Goal: Task Accomplishment & Management: Complete application form

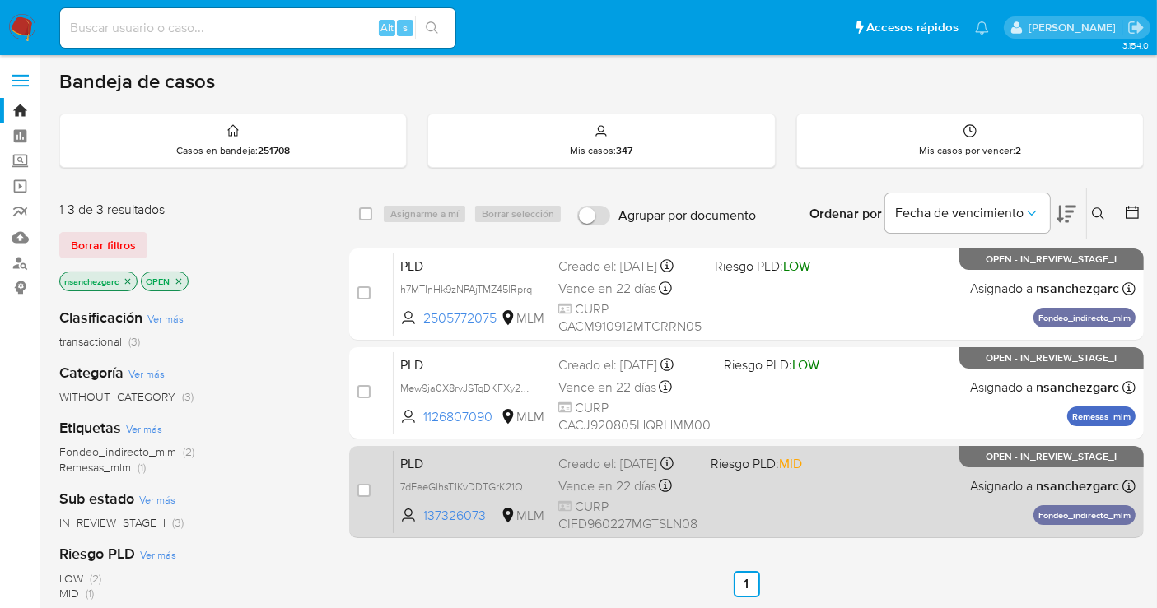
click at [609, 473] on div "Creado el: 12/07/2025 Creado el: 12/07/2025 02:09:04" at bounding box center [627, 464] width 139 height 18
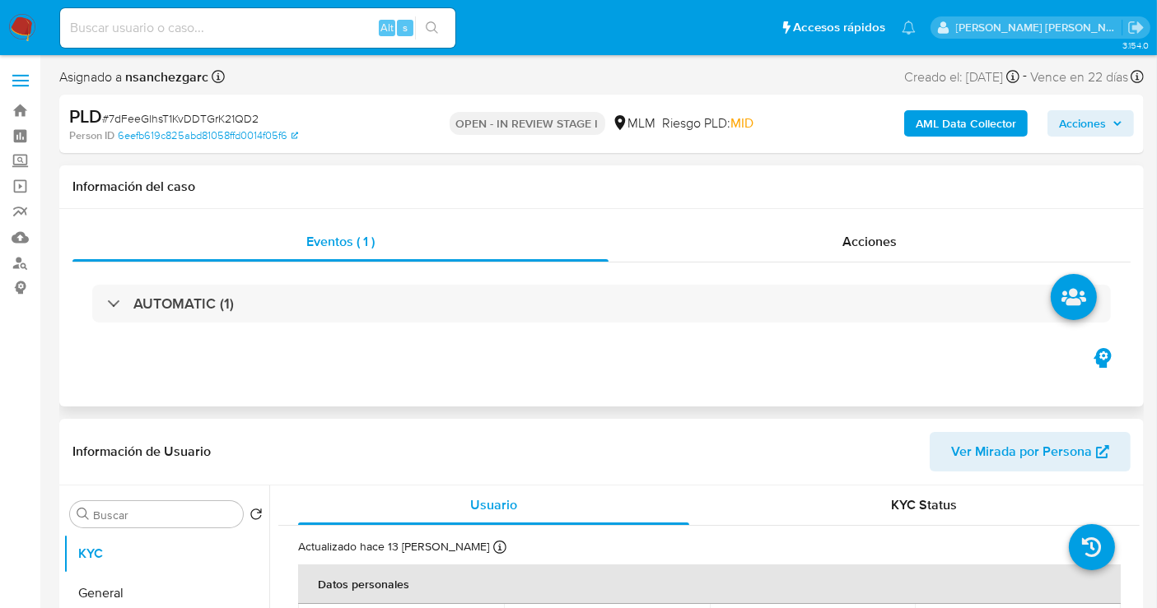
select select "10"
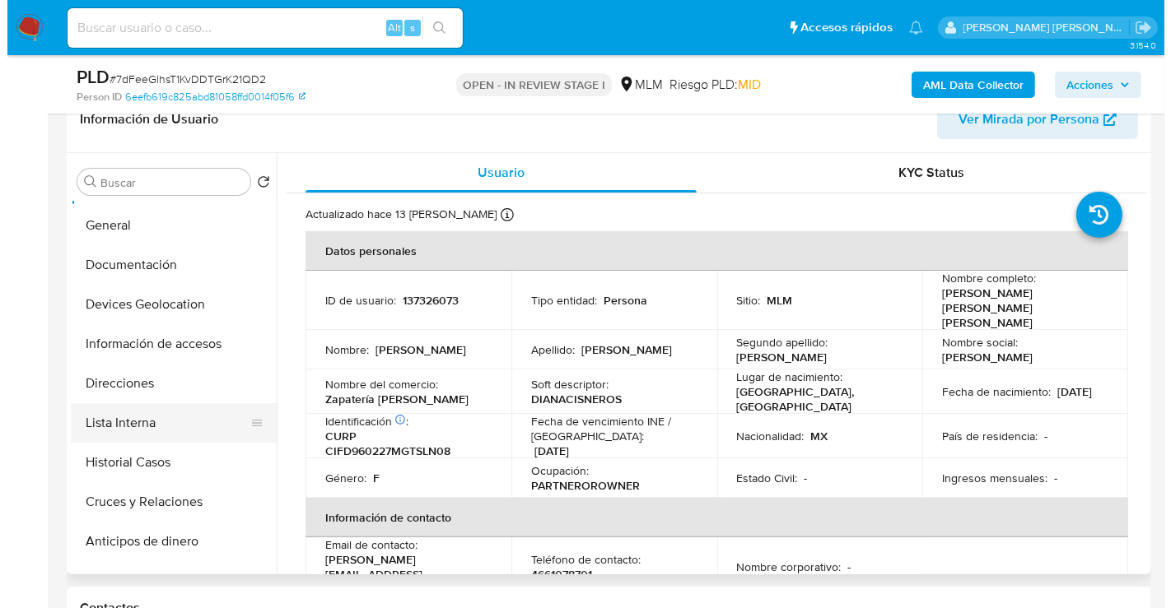
scroll to position [91, 0]
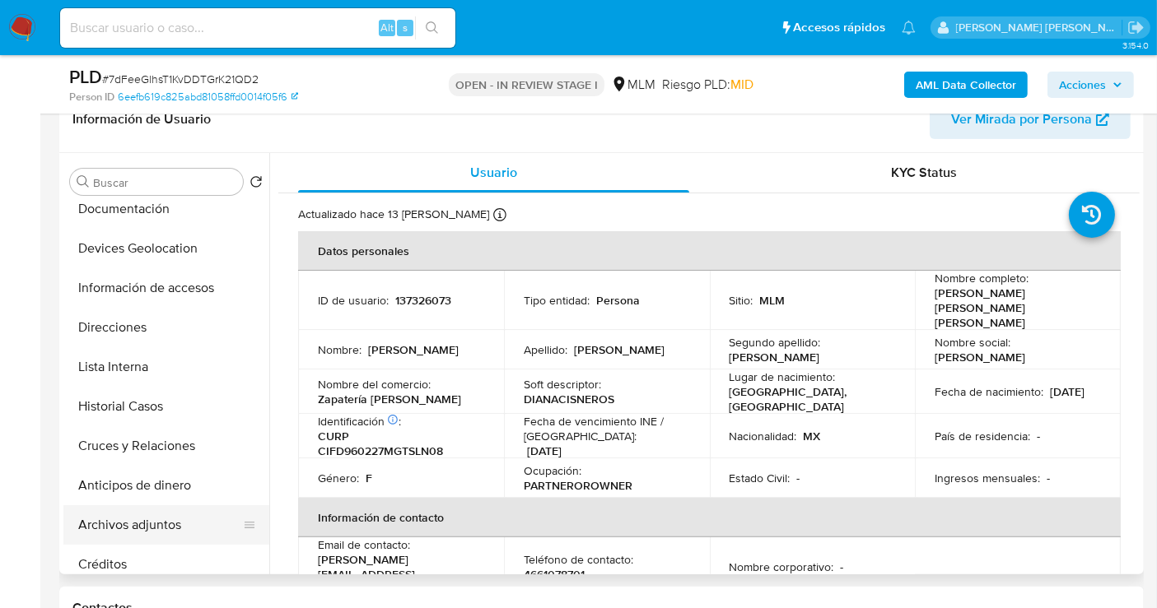
click at [127, 530] on button "Archivos adjuntos" at bounding box center [159, 525] width 193 height 40
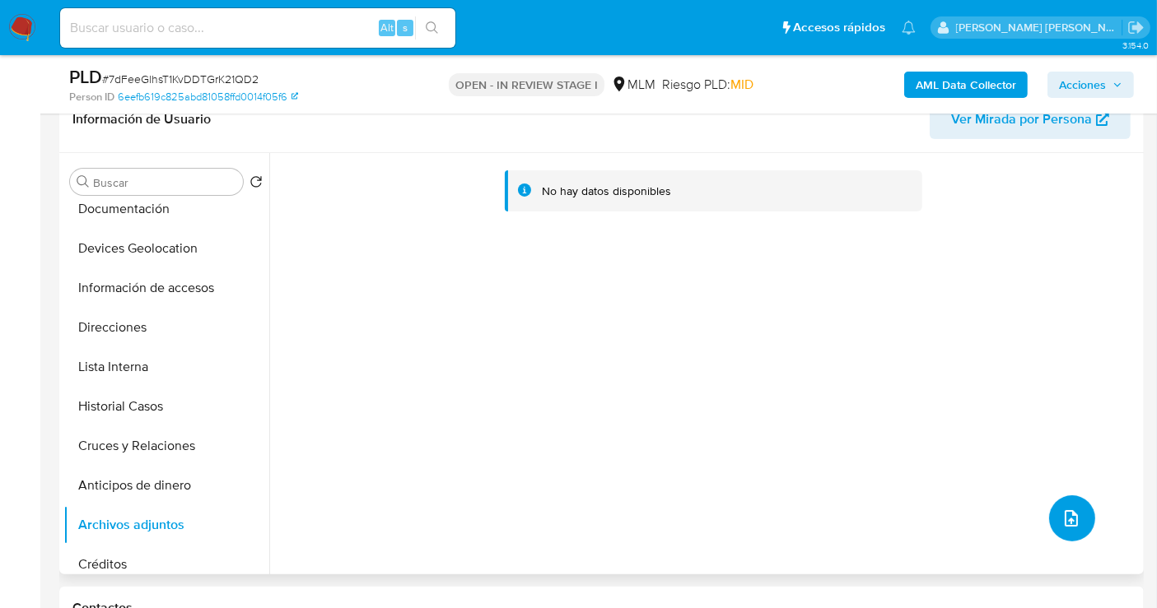
click at [1066, 513] on icon "upload-file" at bounding box center [1071, 519] width 20 height 20
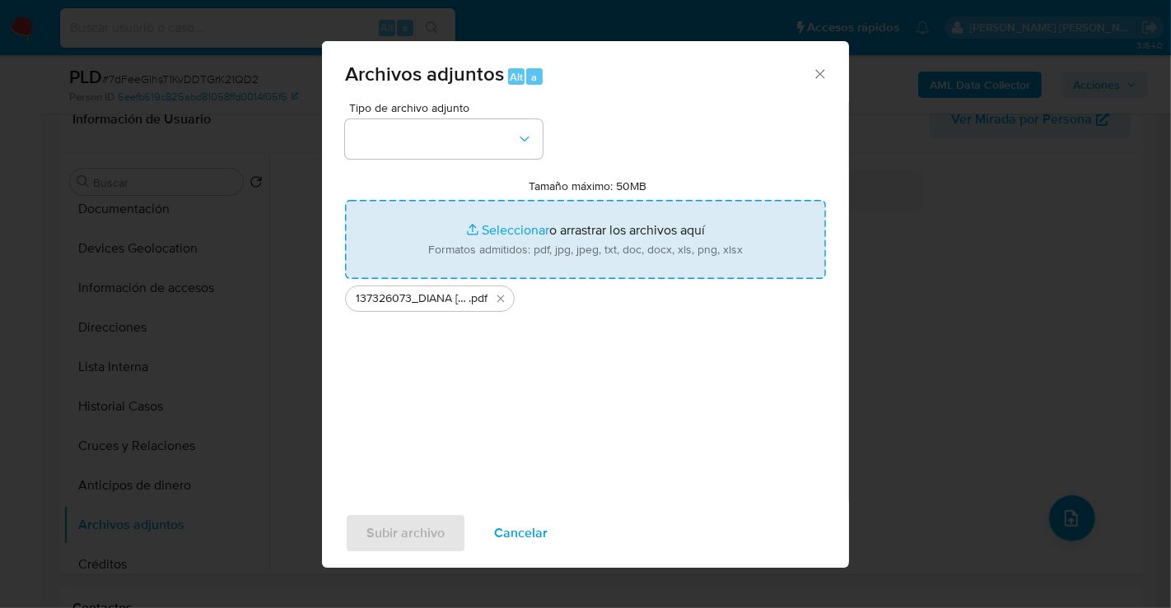
type input "C:\fakepath\137326073_DIANA LAURA CISNEROS FLORES_JUL25.xlsx"
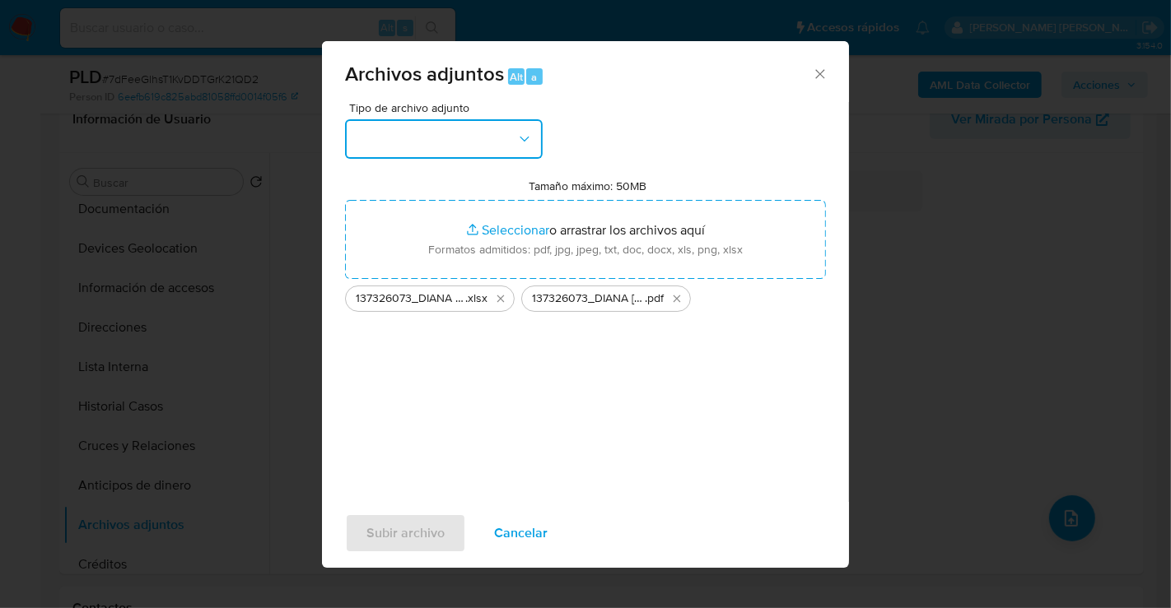
click at [473, 140] on button "button" at bounding box center [444, 139] width 198 height 40
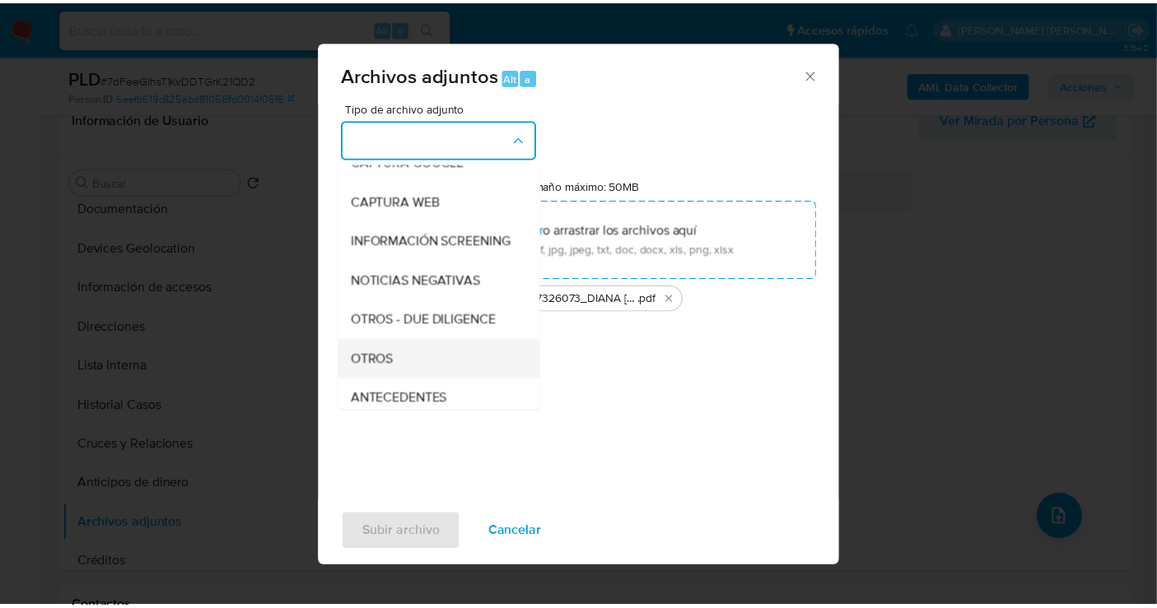
scroll to position [137, 0]
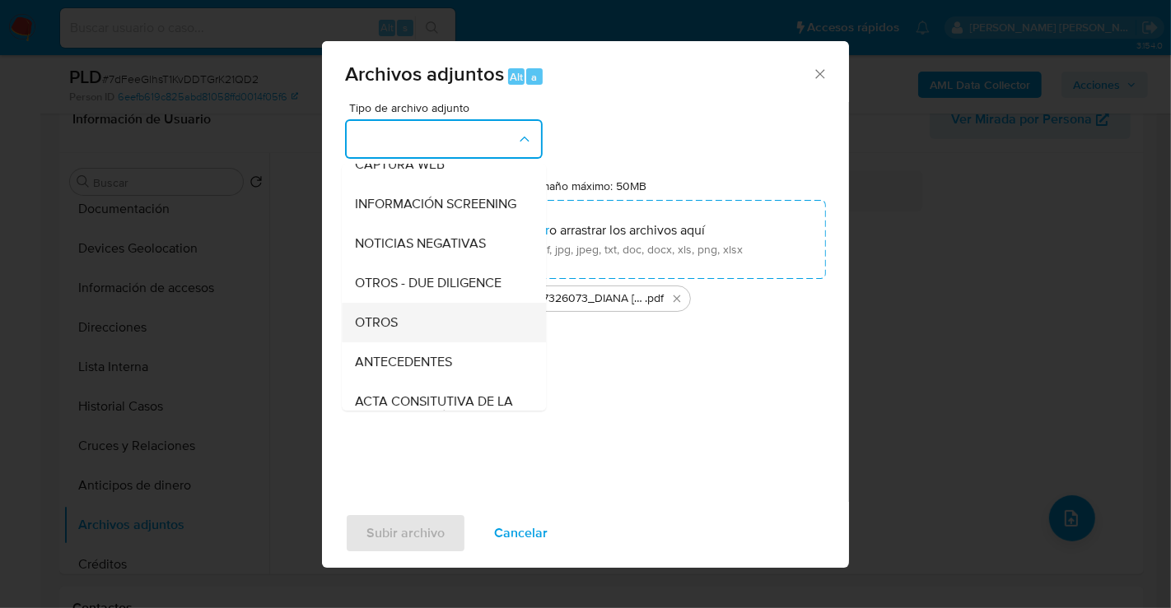
click at [421, 319] on div "OTROS" at bounding box center [439, 323] width 168 height 40
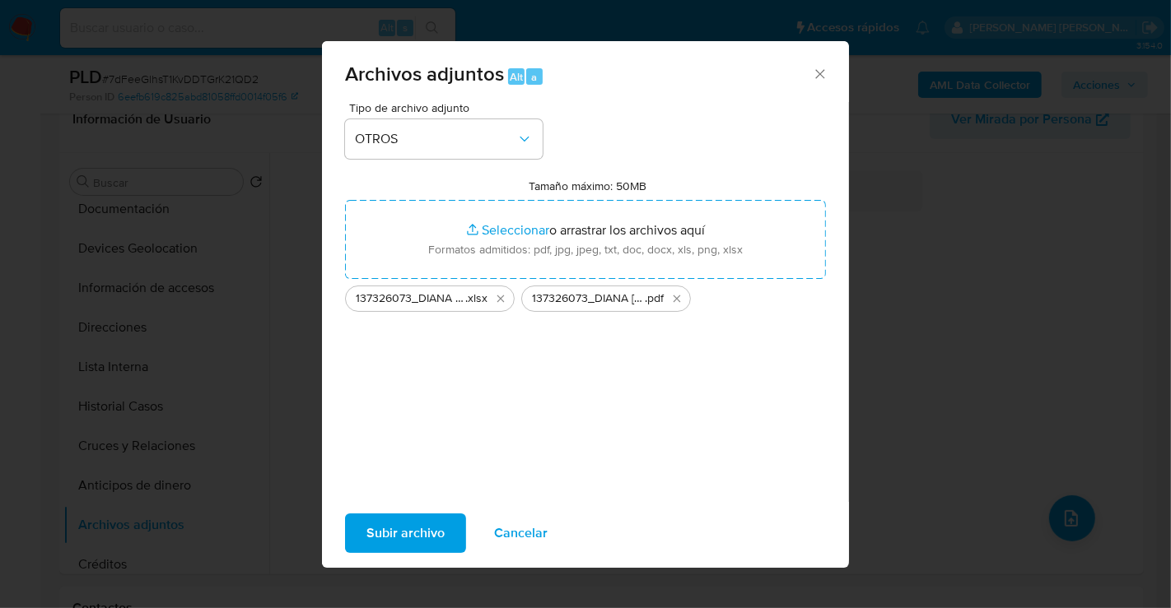
click at [431, 535] on span "Subir archivo" at bounding box center [405, 533] width 78 height 36
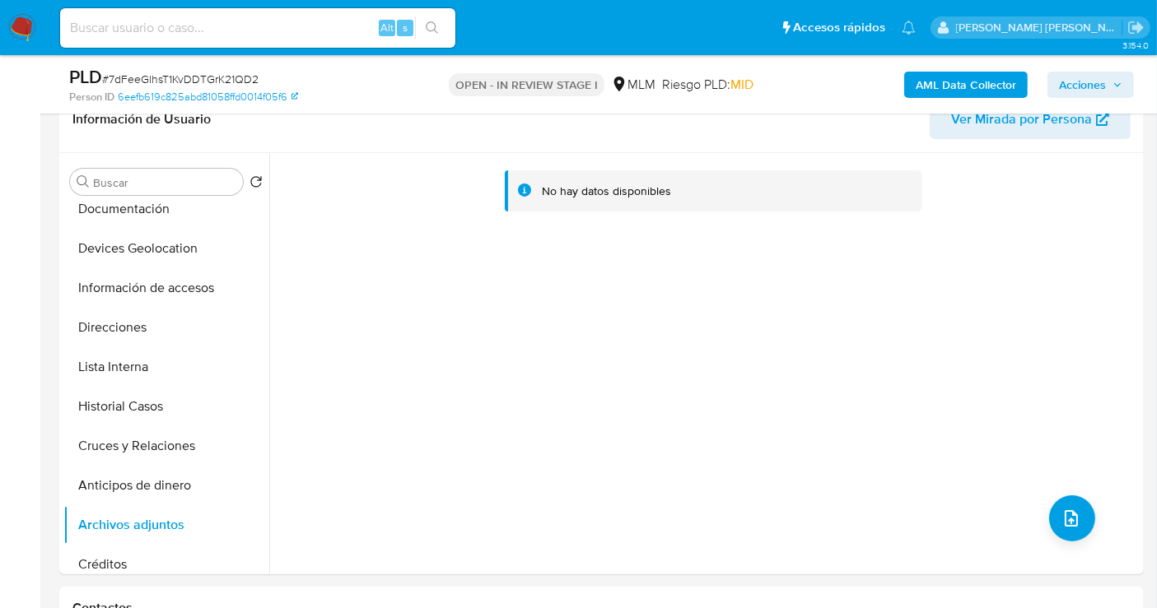
click at [1087, 83] on span "Acciones" at bounding box center [1082, 85] width 47 height 26
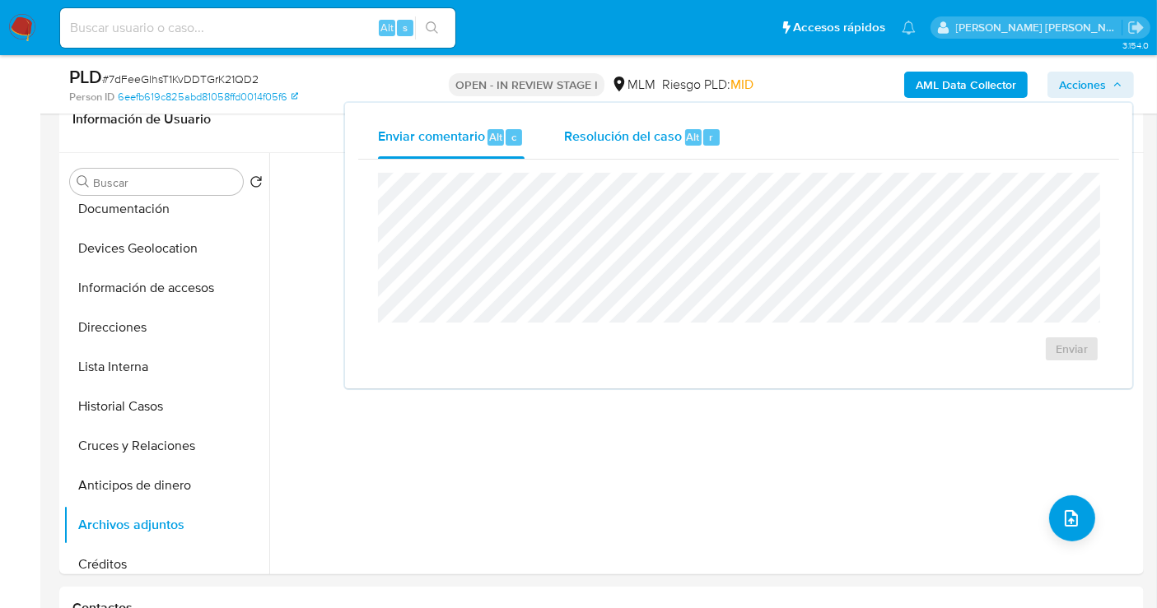
click at [620, 140] on span "Resolución del caso" at bounding box center [623, 136] width 118 height 19
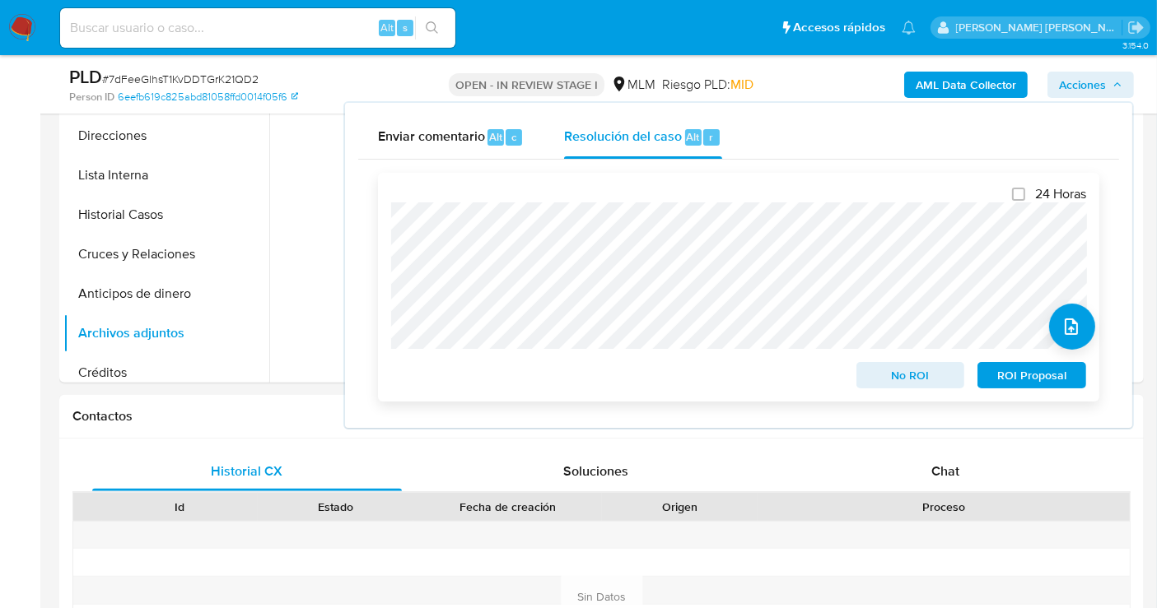
scroll to position [457, 0]
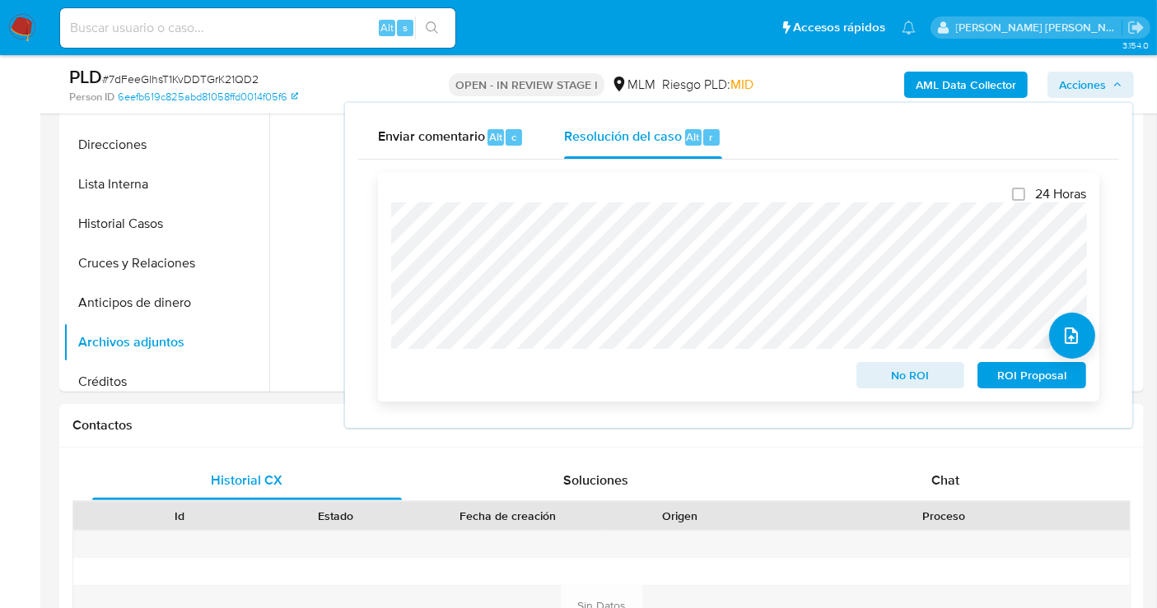
click at [901, 366] on span "No ROI" at bounding box center [911, 375] width 86 height 23
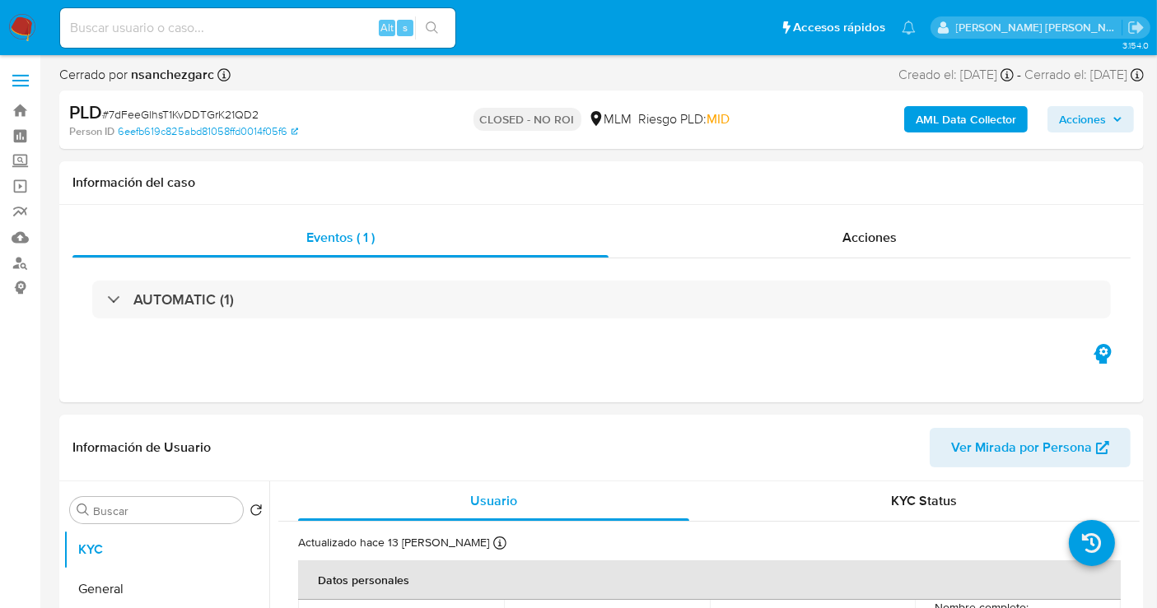
select select "10"
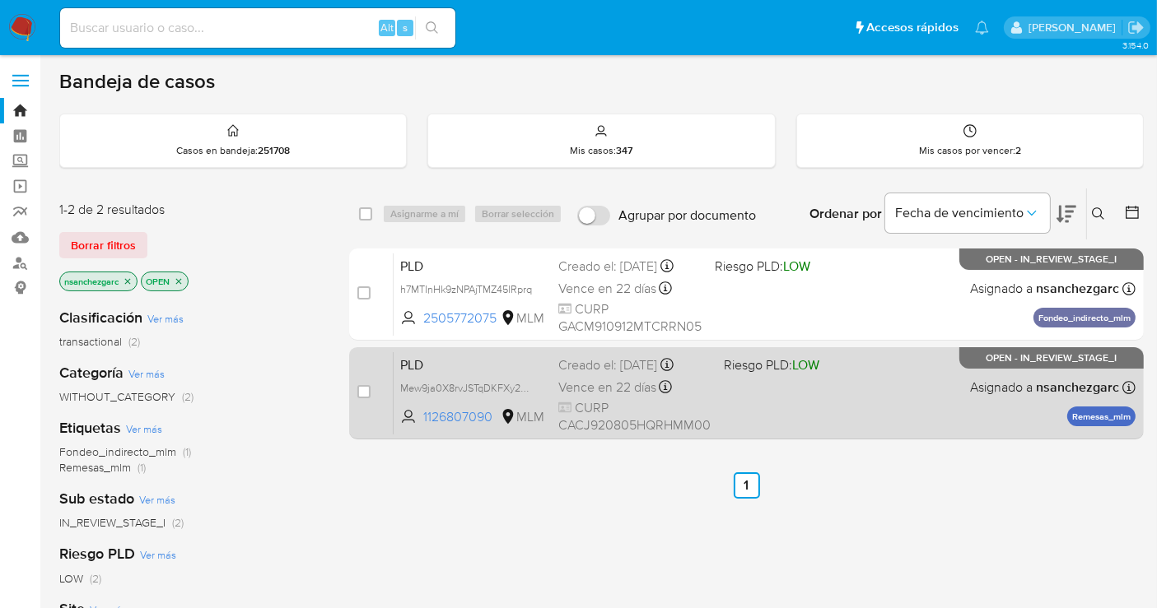
click at [613, 381] on span "Vence en 22 días" at bounding box center [607, 388] width 98 height 18
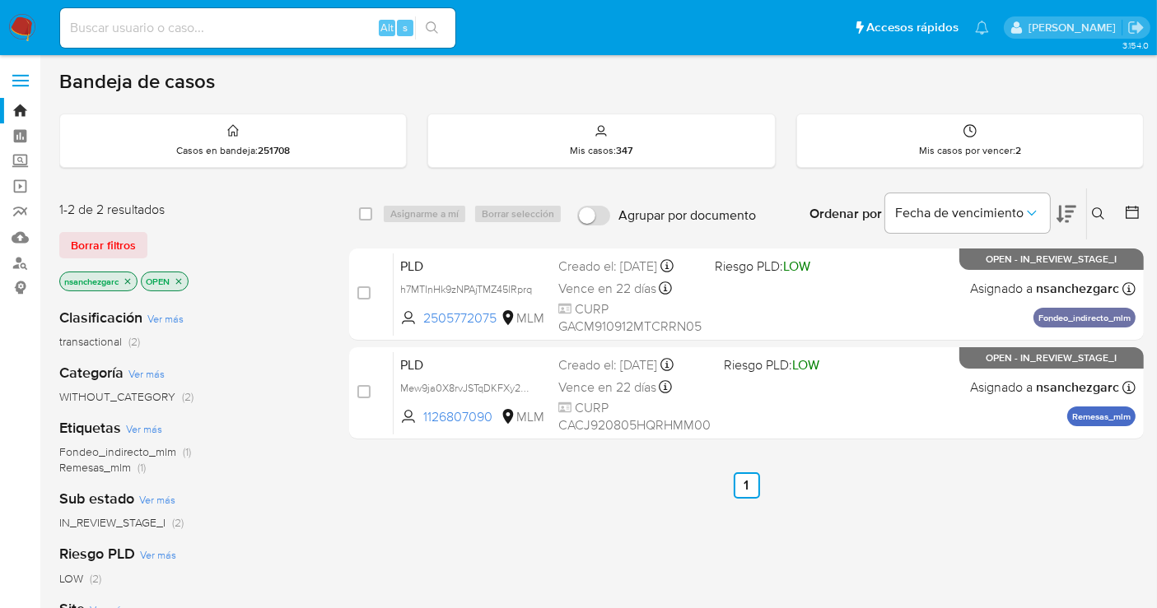
click at [26, 32] on img at bounding box center [22, 28] width 28 height 28
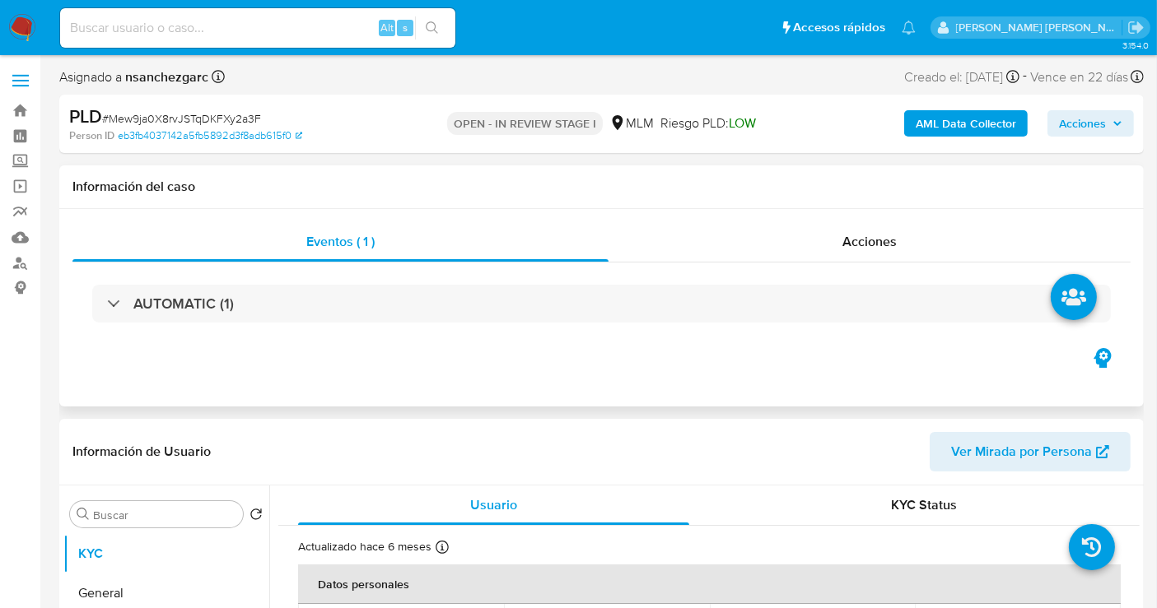
select select "10"
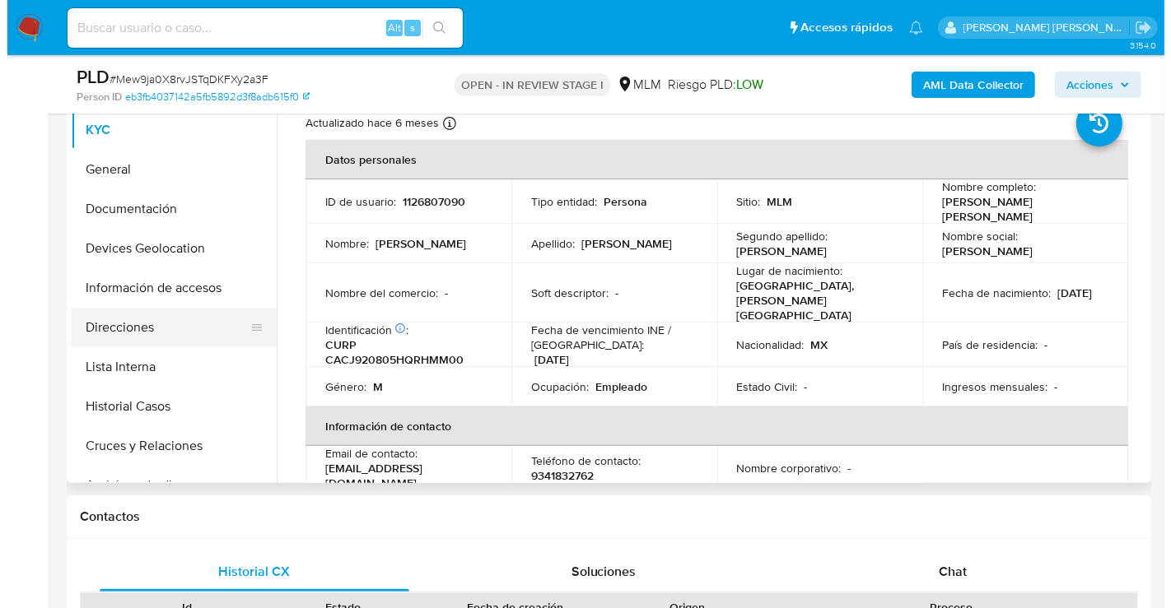
scroll to position [91, 0]
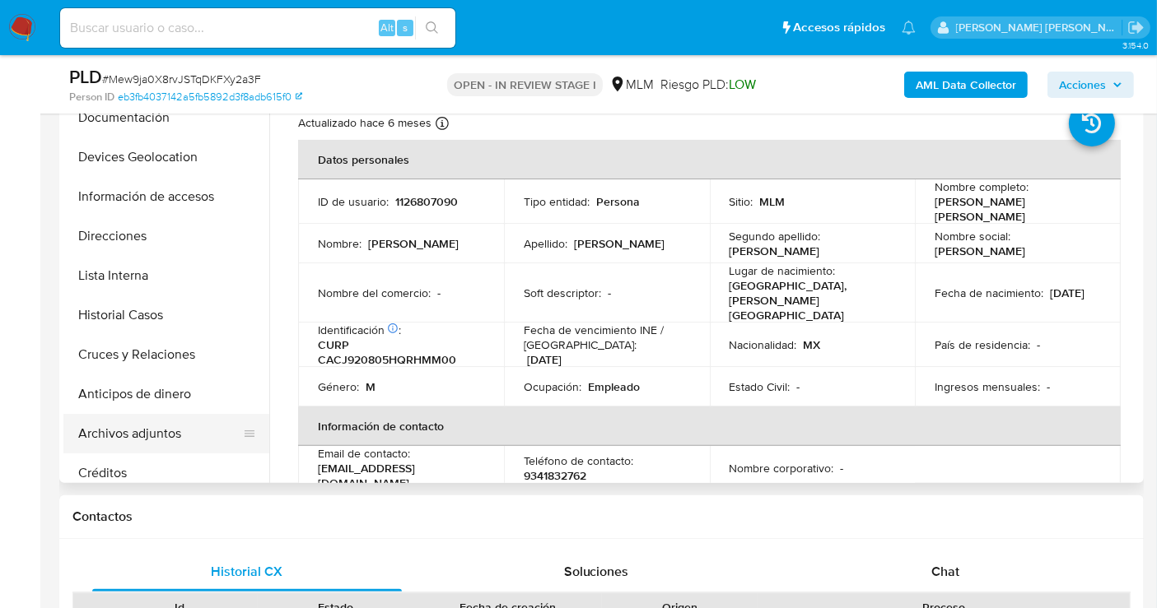
click at [155, 431] on button "Archivos adjuntos" at bounding box center [159, 434] width 193 height 40
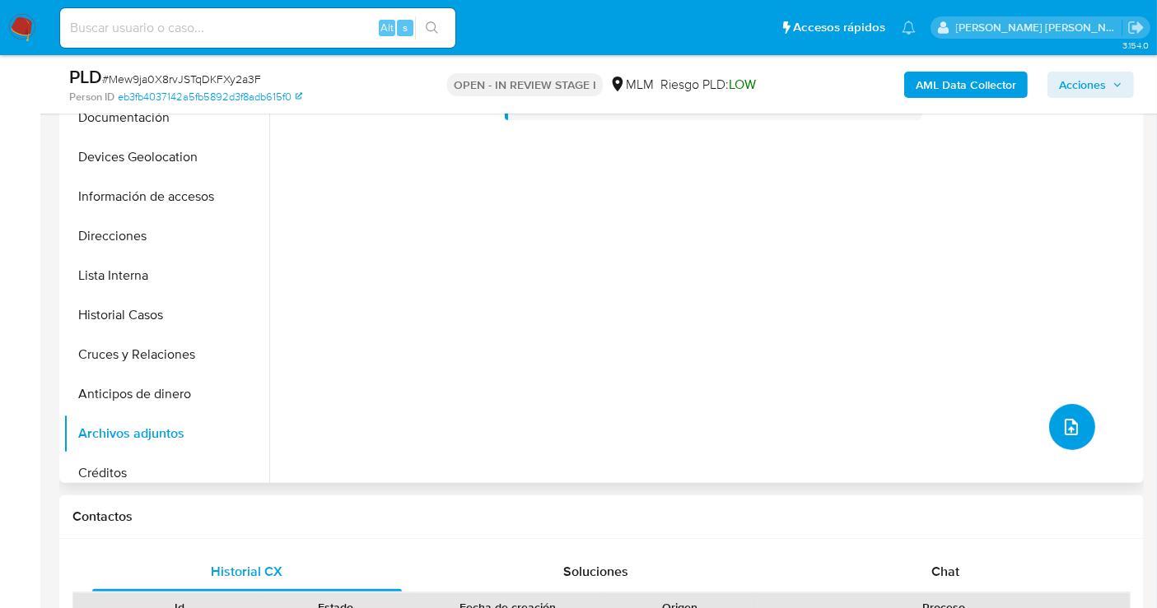
click at [1069, 427] on icon "upload-file" at bounding box center [1070, 427] width 13 height 16
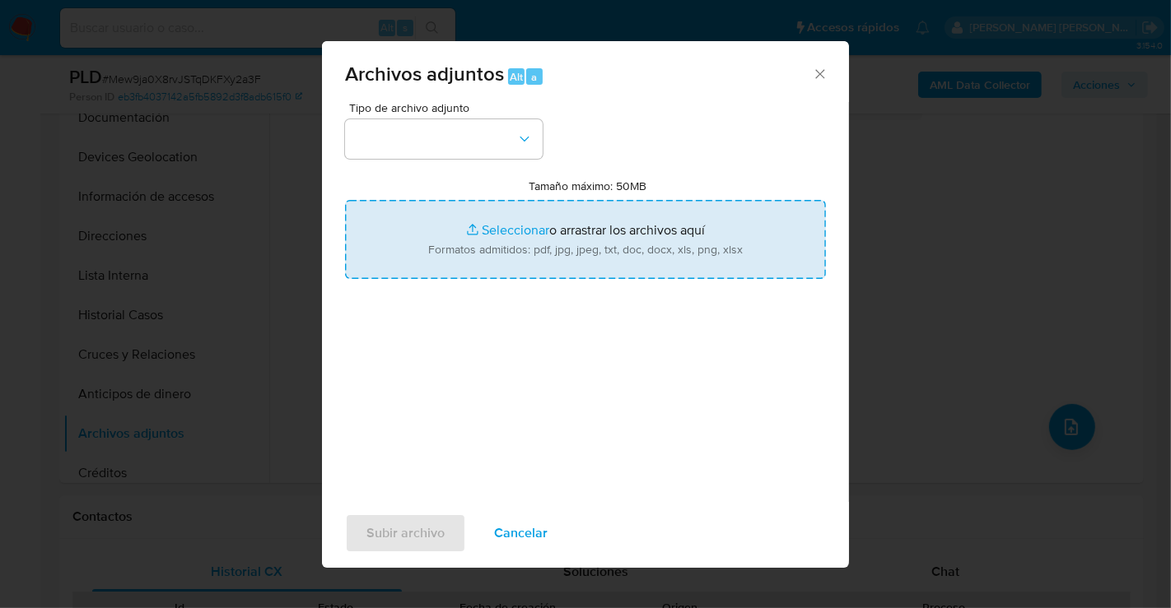
type input "C:\fakepath\1126807090_JAIME ABEL CHACON CAAMAL_JUL25.2.pdf"
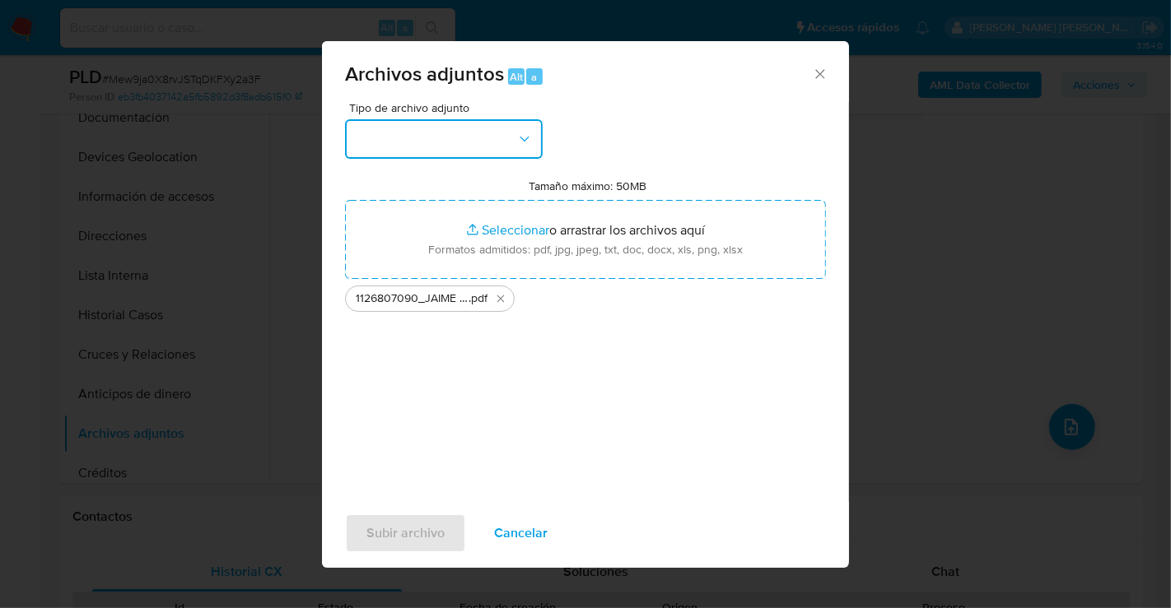
click at [453, 133] on button "button" at bounding box center [444, 139] width 198 height 40
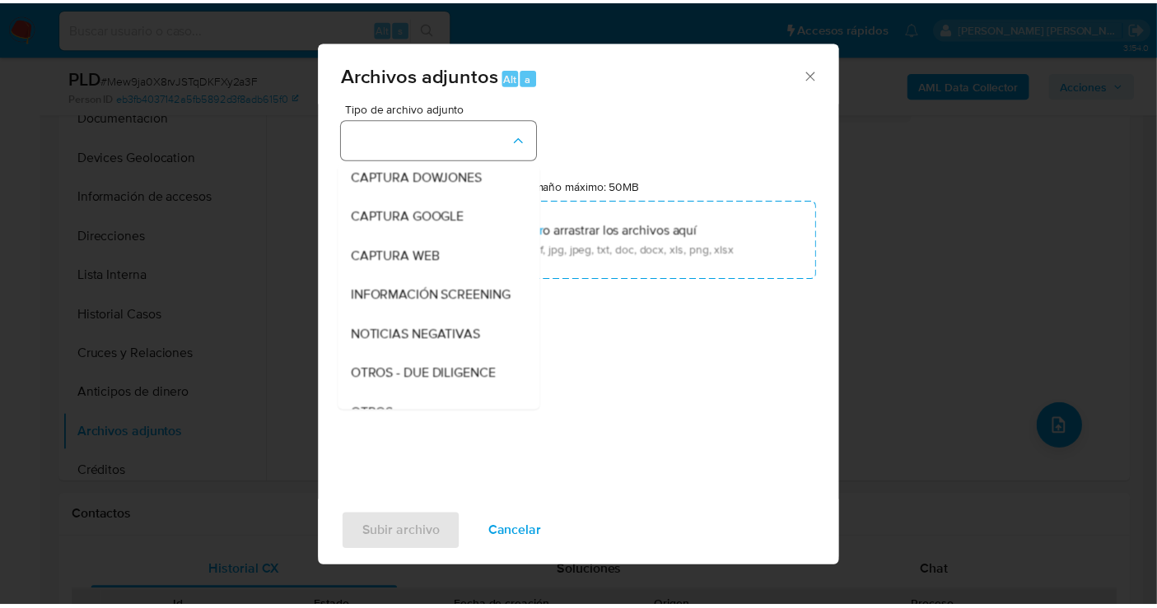
scroll to position [85, 0]
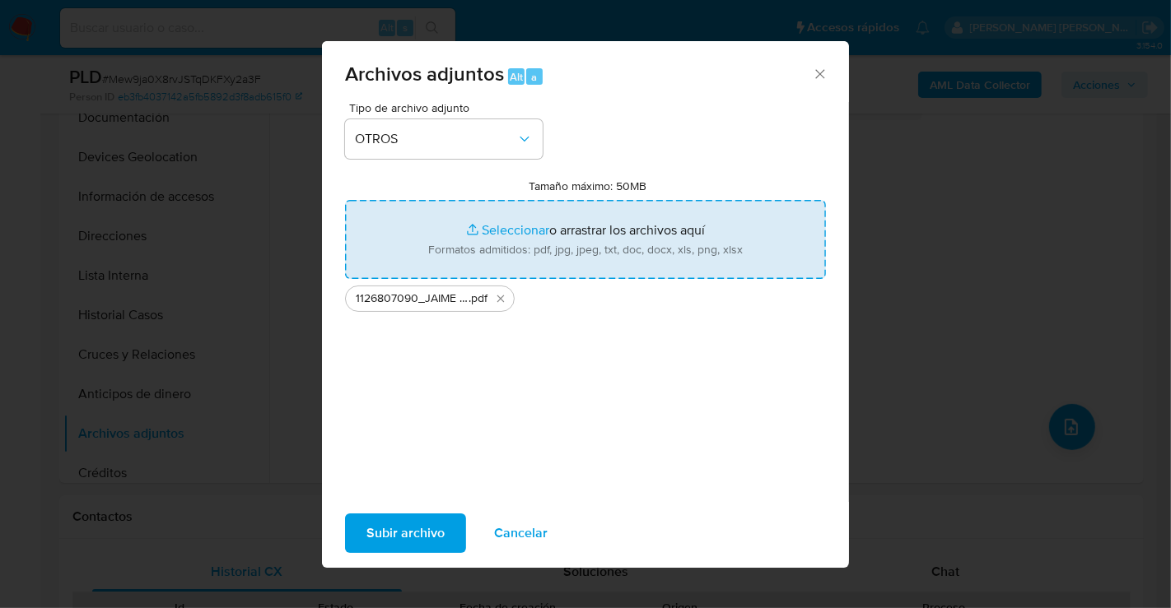
type input "C:\fakepath\1126807090_JAIME ABEL CHACON CAAMAL_JUL25.xlsx"
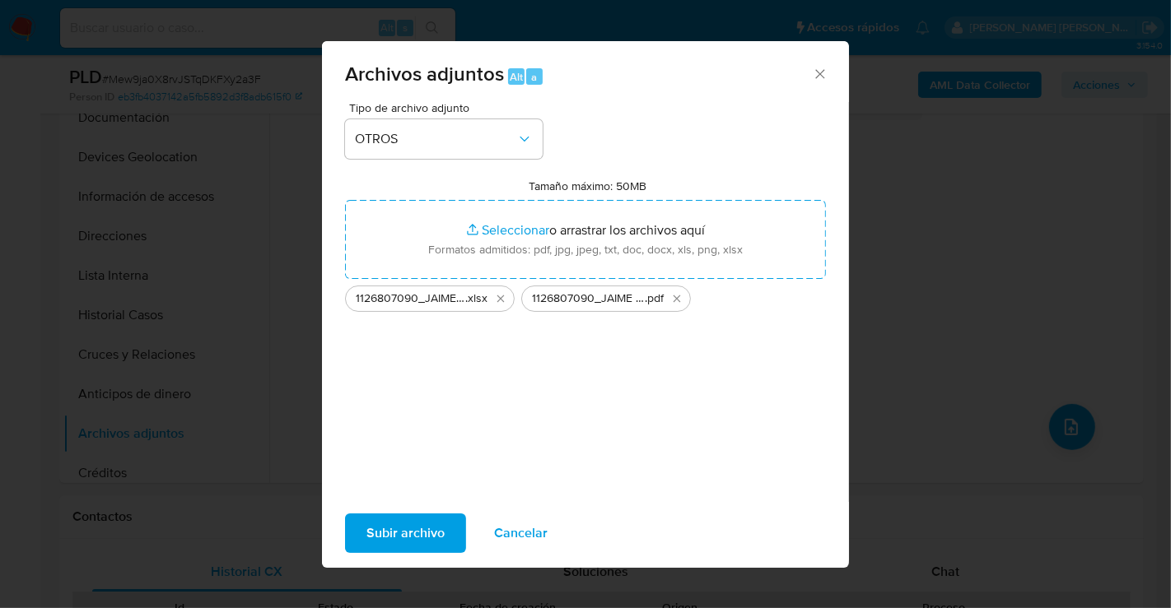
click at [413, 524] on span "Subir archivo" at bounding box center [405, 533] width 78 height 36
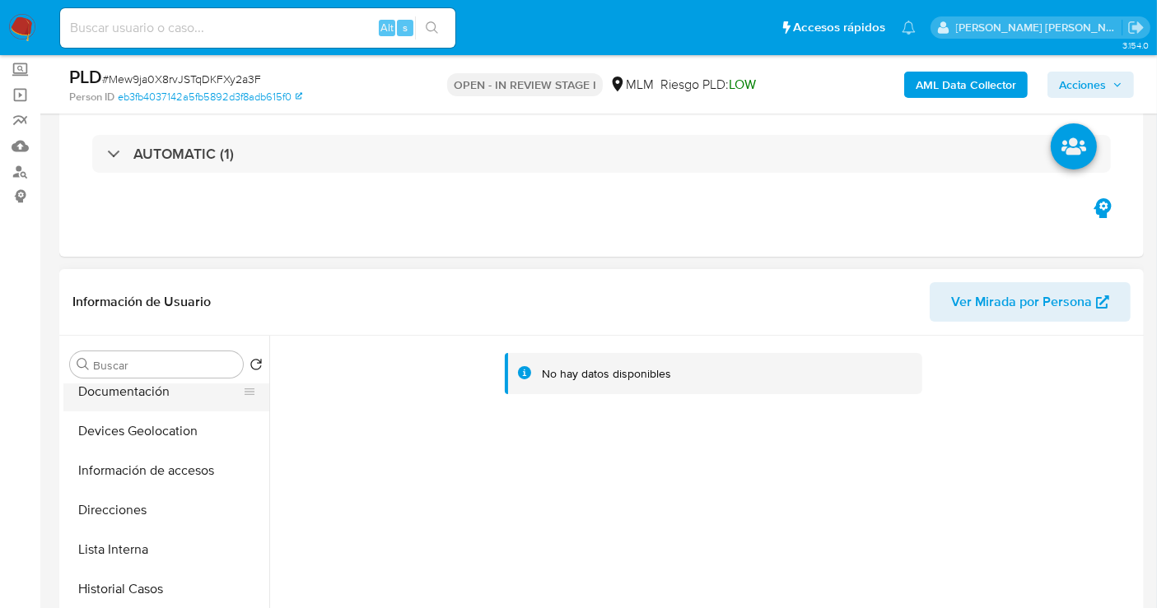
scroll to position [0, 0]
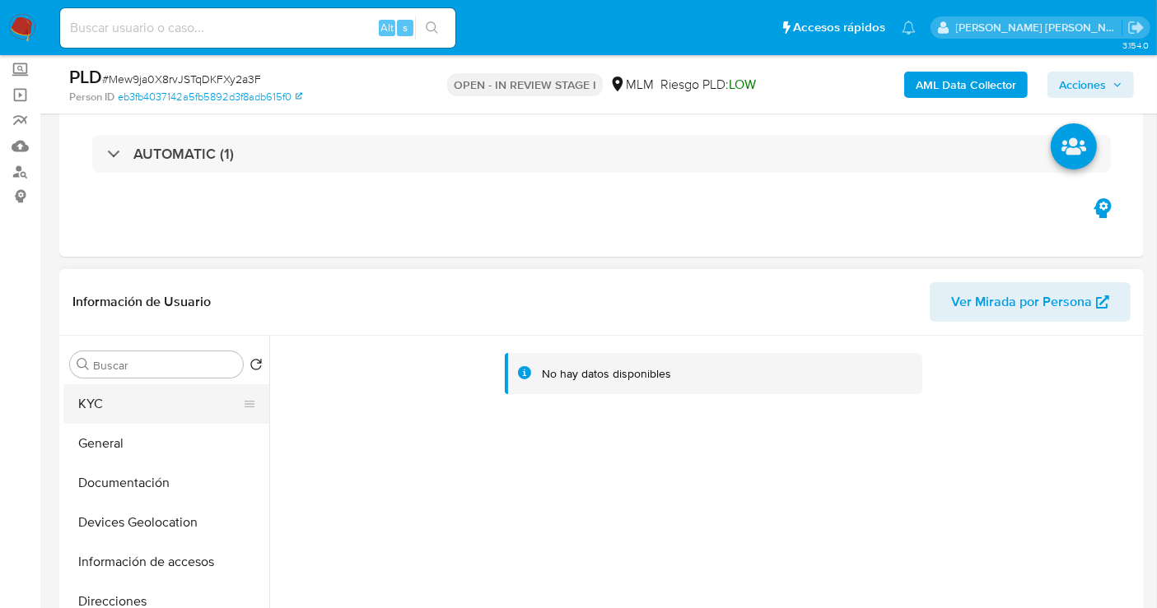
click at [122, 408] on button "KYC" at bounding box center [159, 404] width 193 height 40
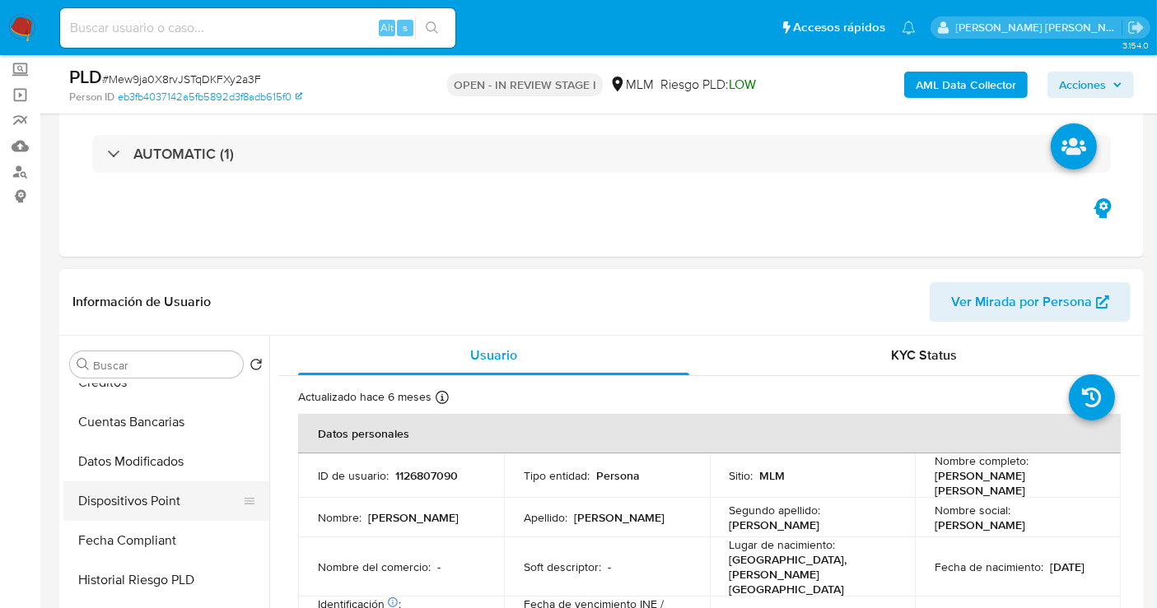
scroll to position [366, 0]
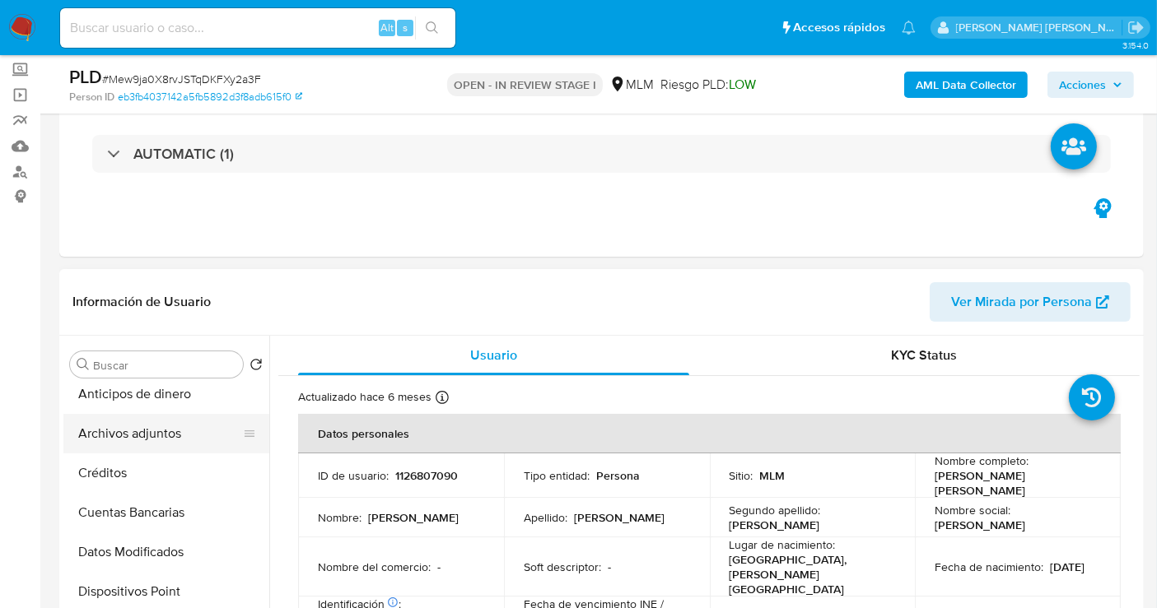
click at [146, 435] on button "Archivos adjuntos" at bounding box center [159, 434] width 193 height 40
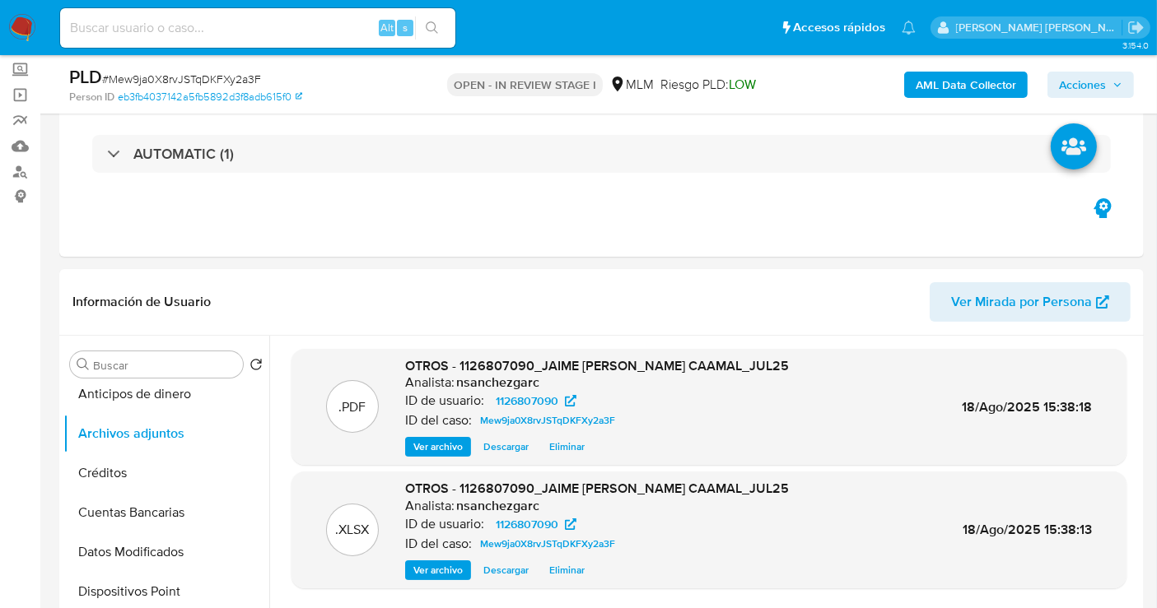
drag, startPoint x: 1091, startPoint y: 78, endPoint x: 1001, endPoint y: 95, distance: 91.4
click at [1091, 77] on span "Acciones" at bounding box center [1082, 85] width 47 height 26
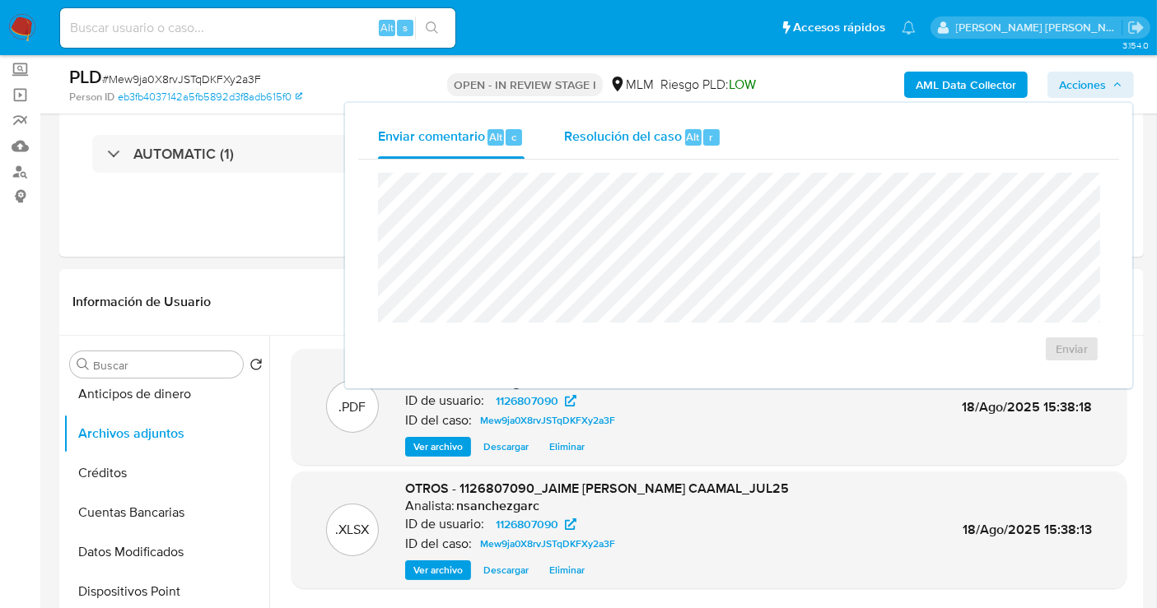
click at [632, 147] on div "Resolución del caso Alt r" at bounding box center [642, 137] width 157 height 43
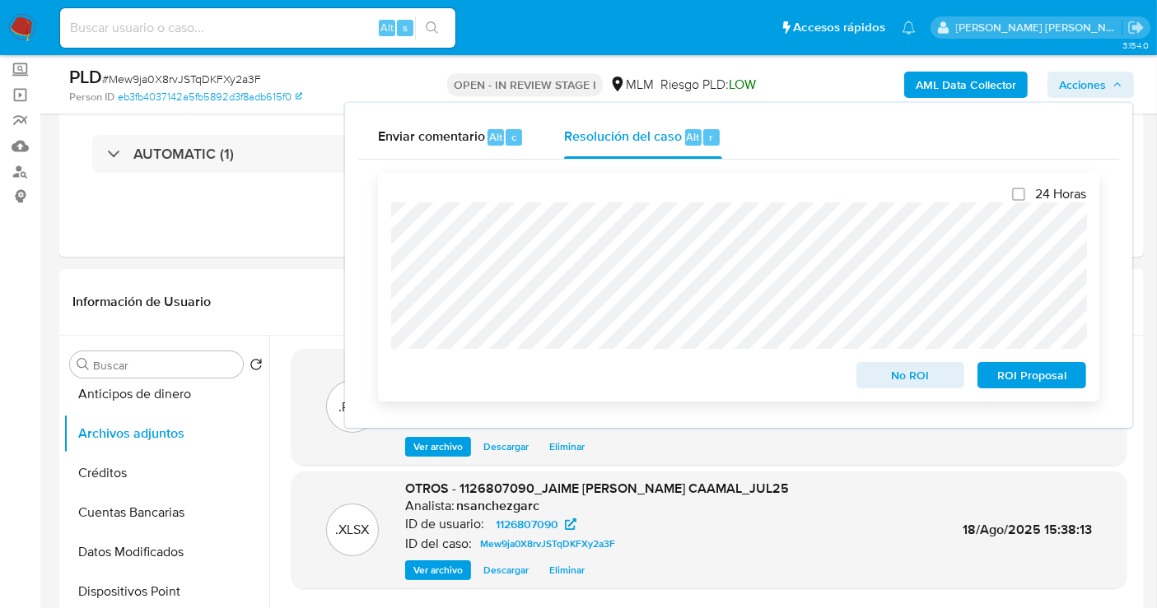
click at [1003, 377] on span "ROI Proposal" at bounding box center [1032, 375] width 86 height 23
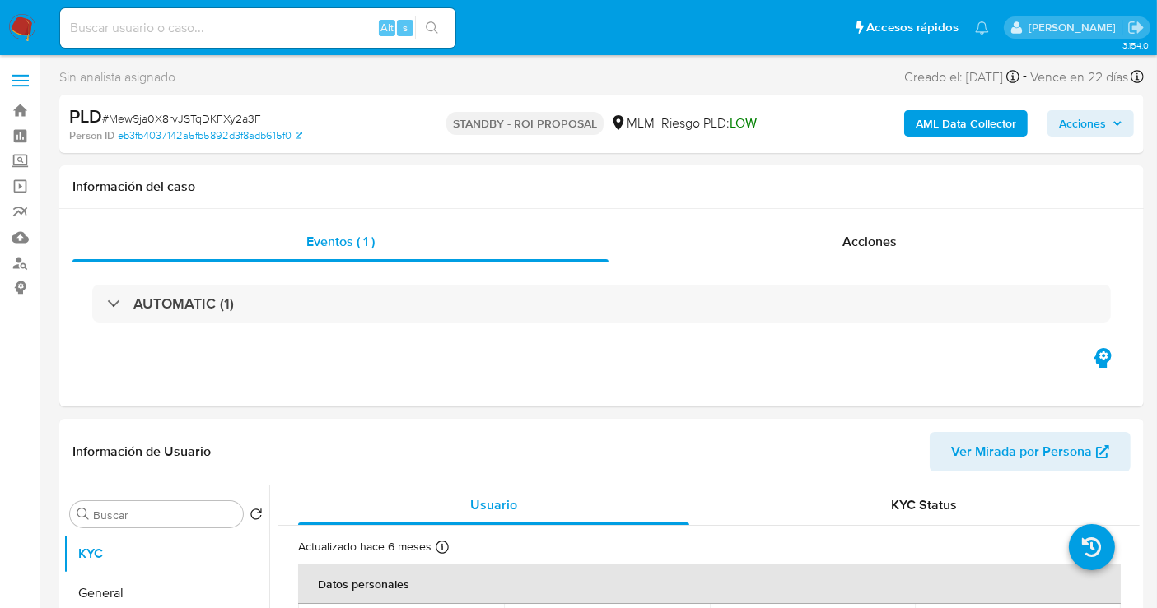
select select "10"
